Goal: Task Accomplishment & Management: Manage account settings

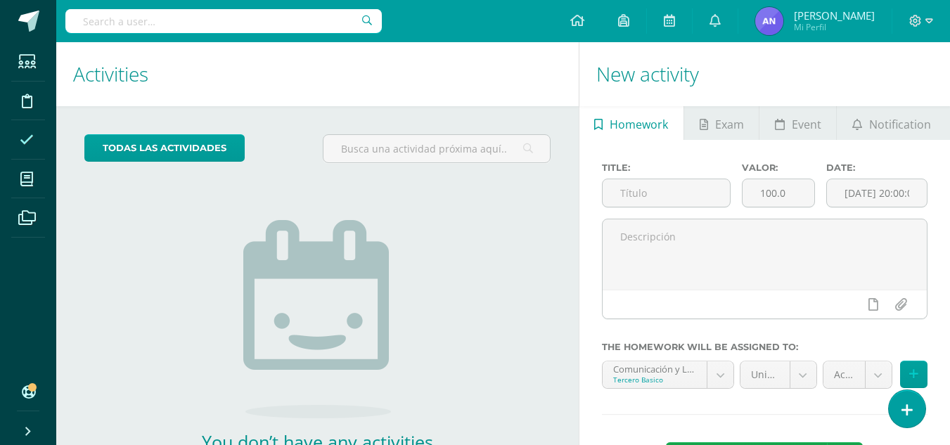
click at [42, 141] on span at bounding box center [27, 140] width 32 height 32
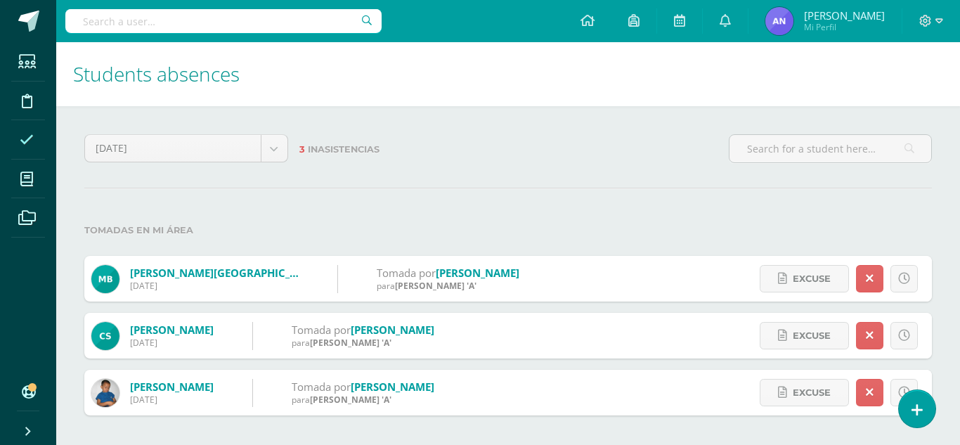
drag, startPoint x: 9, startPoint y: 134, endPoint x: 21, endPoint y: 138, distance: 12.5
click at [21, 138] on li "Attendance" at bounding box center [28, 139] width 56 height 39
click at [21, 138] on icon at bounding box center [27, 140] width 14 height 14
click at [918, 403] on icon at bounding box center [917, 410] width 13 height 16
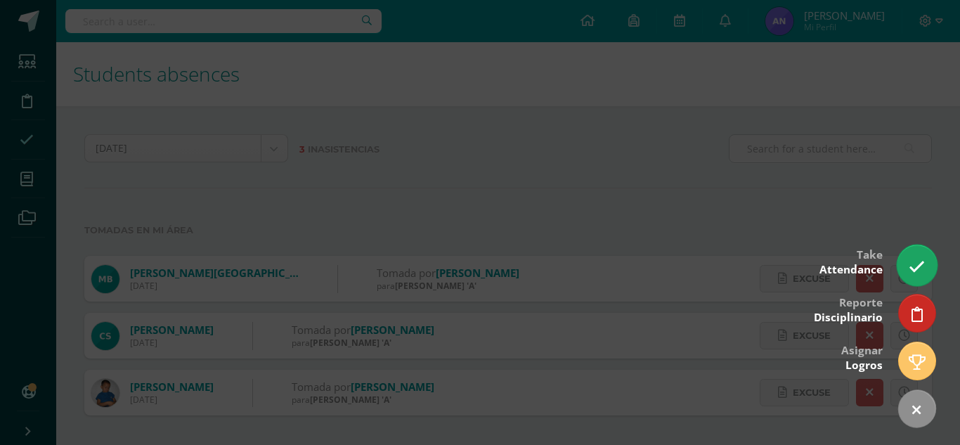
click at [912, 276] on link at bounding box center [917, 265] width 40 height 41
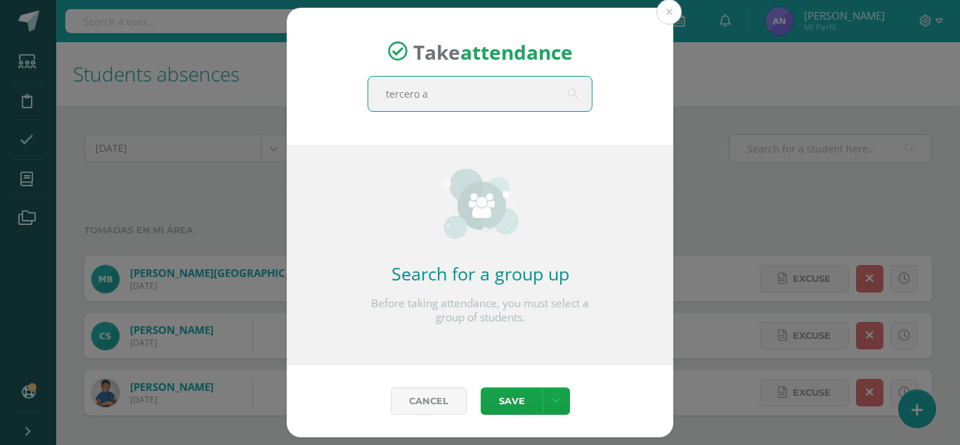
type input "tercero a"
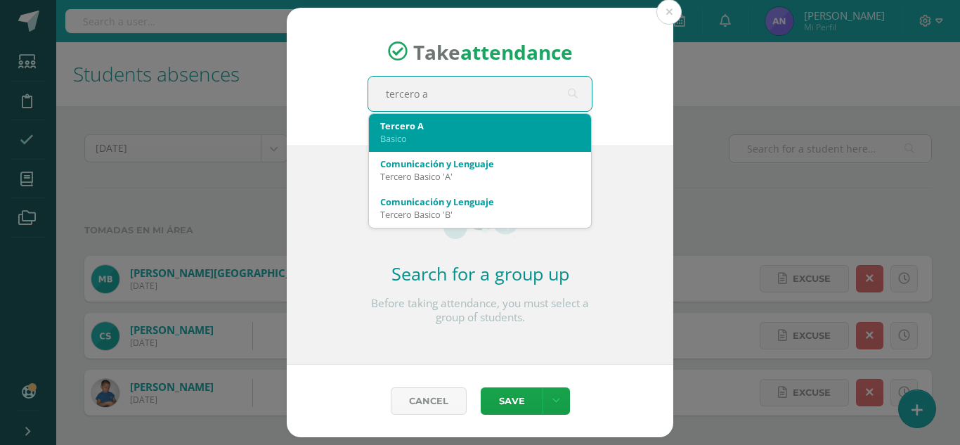
click at [517, 120] on div "Tercero A" at bounding box center [480, 126] width 200 height 13
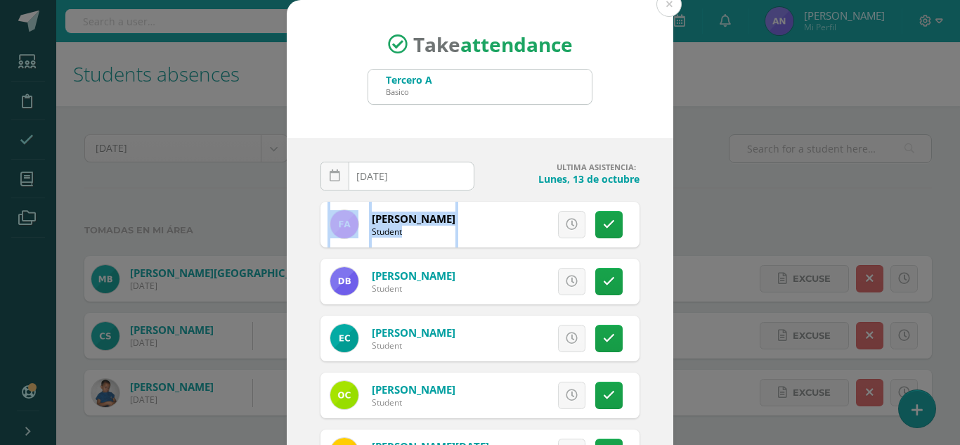
drag, startPoint x: 670, startPoint y: 176, endPoint x: 671, endPoint y: 203, distance: 27.5
click at [671, 203] on div "Take attendance Tercero A Basico tercero a 2025-10-14 October, 2025 Mo Tu We Th…" at bounding box center [480, 265] width 949 height 531
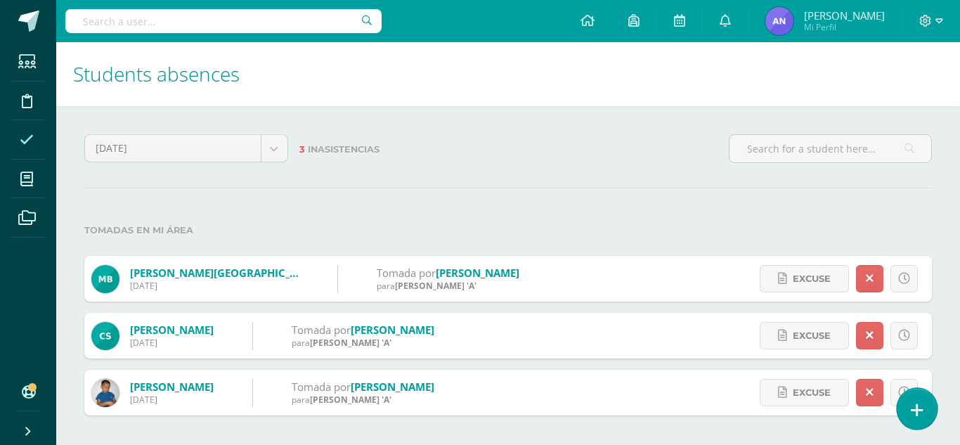
click at [910, 403] on link at bounding box center [917, 408] width 40 height 41
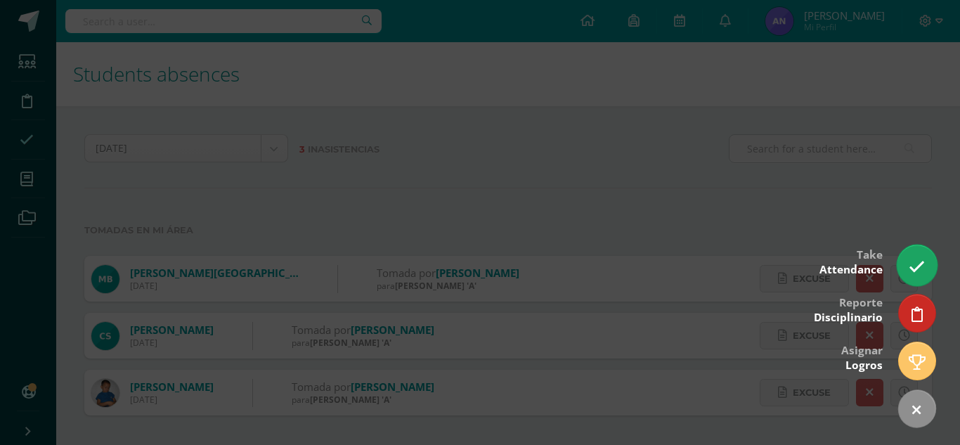
click at [913, 265] on icon at bounding box center [917, 267] width 16 height 16
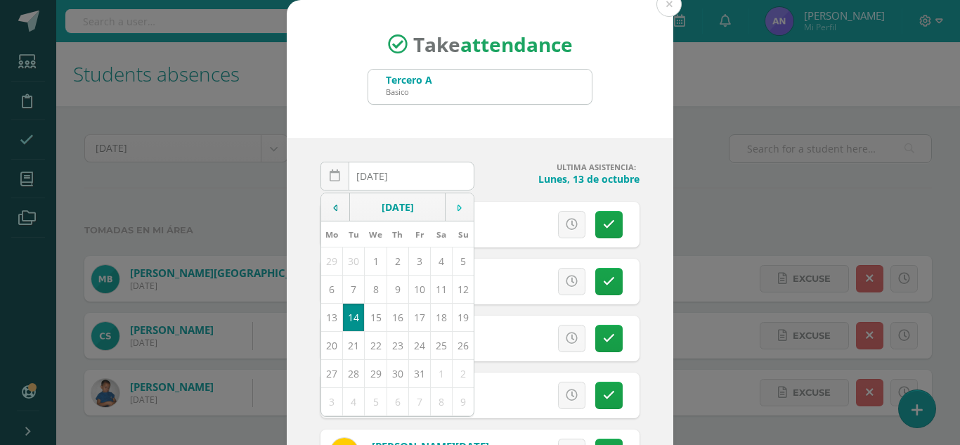
click at [437, 174] on input "[DATE]" at bounding box center [397, 175] width 153 height 27
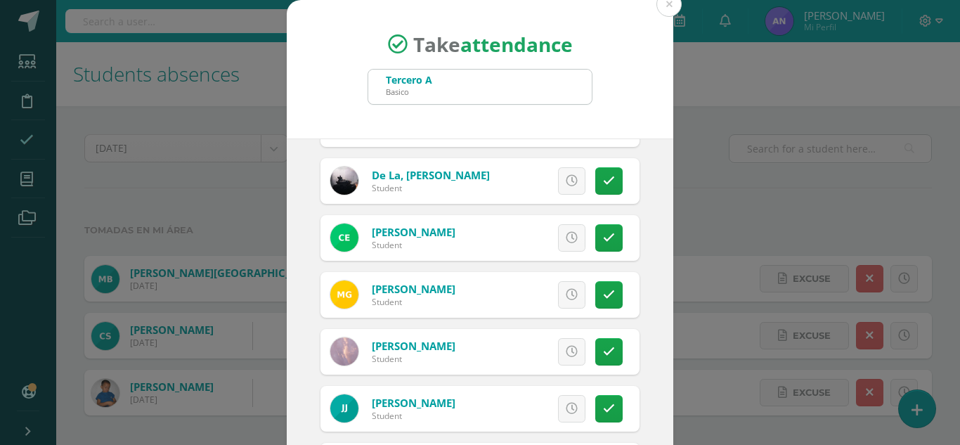
scroll to position [716, 0]
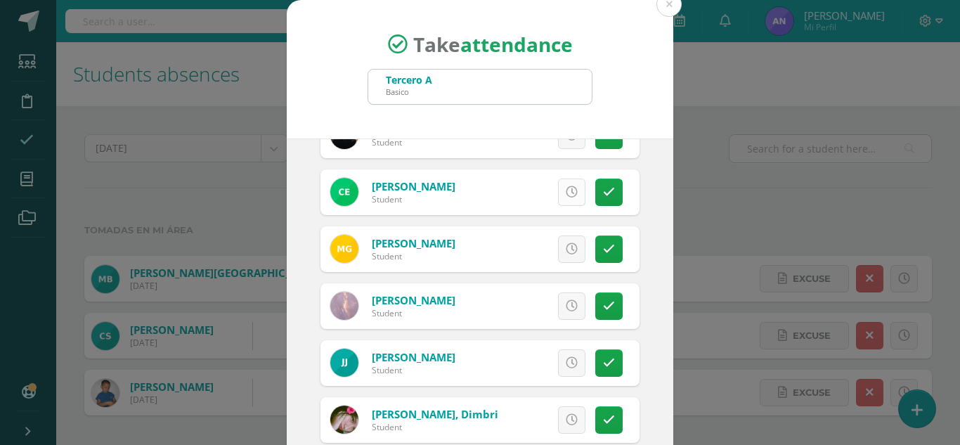
click at [567, 182] on link at bounding box center [571, 192] width 27 height 27
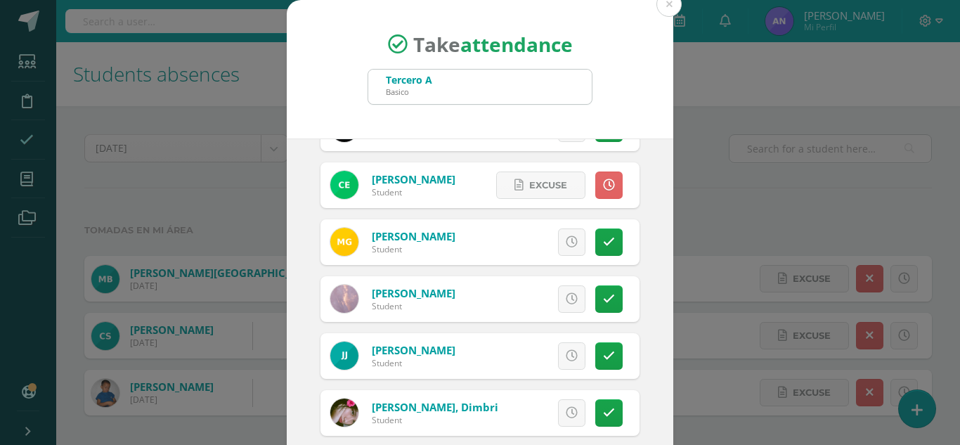
scroll to position [86, 0]
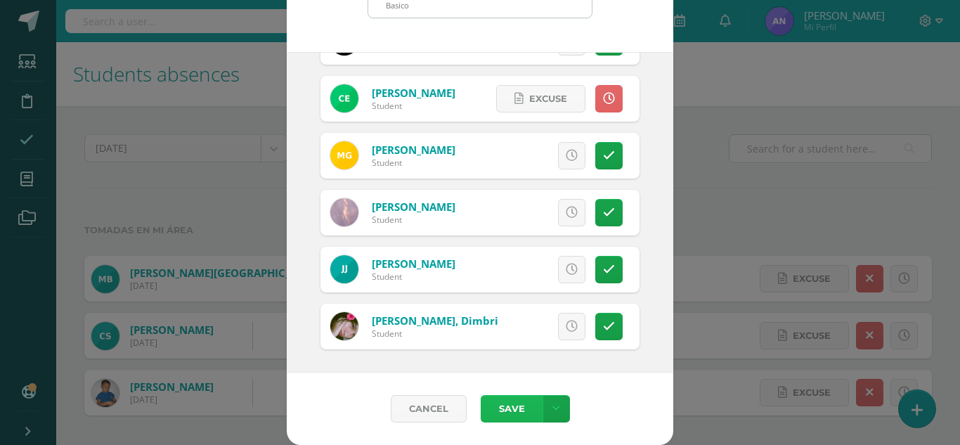
click at [509, 402] on button "Save" at bounding box center [512, 408] width 62 height 27
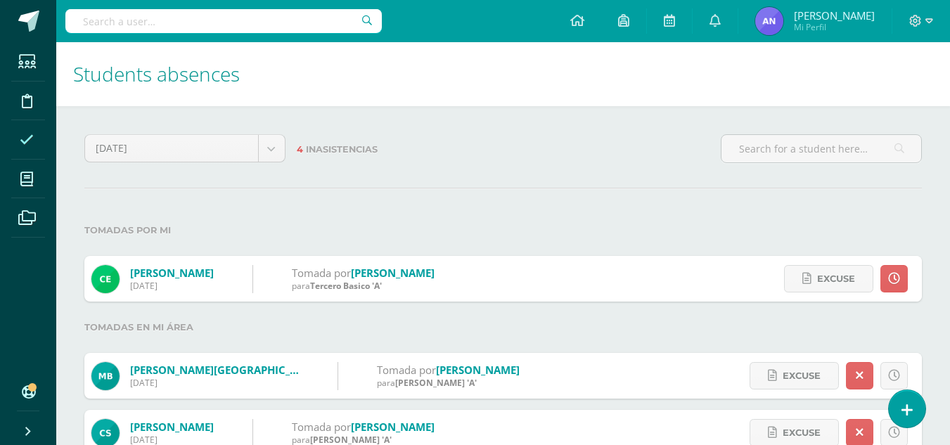
click at [32, 405] on div "Students Discipline Attendance My courses Archivos Soporte Help Reportar un pro…" at bounding box center [28, 222] width 56 height 445
click at [27, 392] on icon at bounding box center [27, 392] width 11 height 14
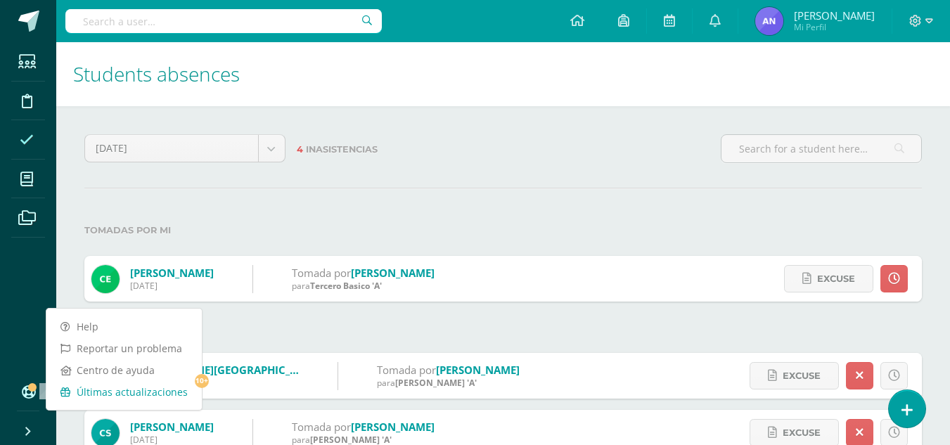
click at [179, 390] on link "Últimas actualizaciones 10+" at bounding box center [123, 392] width 155 height 22
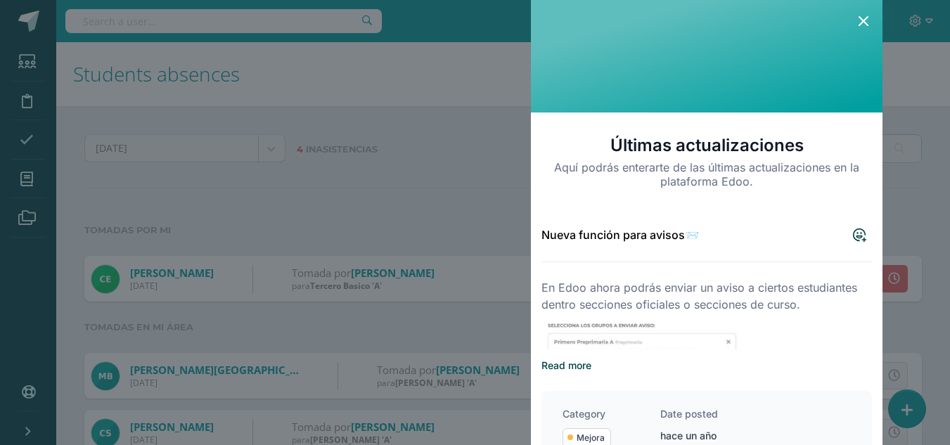
click at [863, 22] on icon at bounding box center [863, 21] width 17 height 17
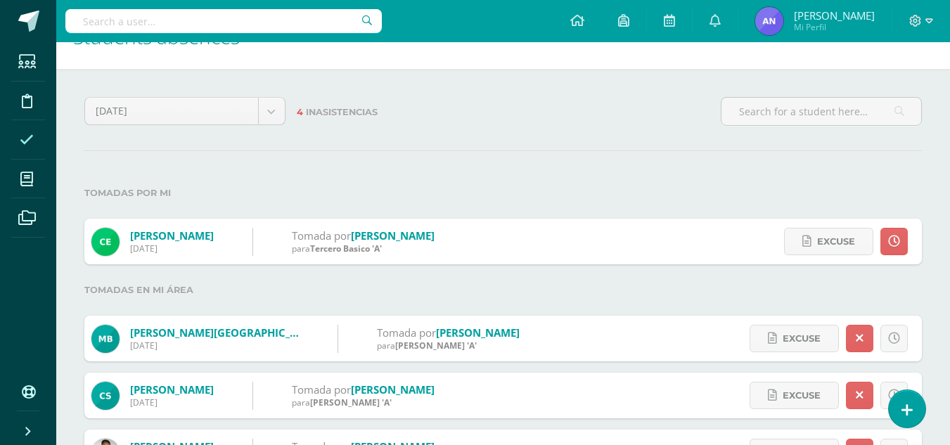
scroll to position [96, 0]
